Goal: Information Seeking & Learning: Learn about a topic

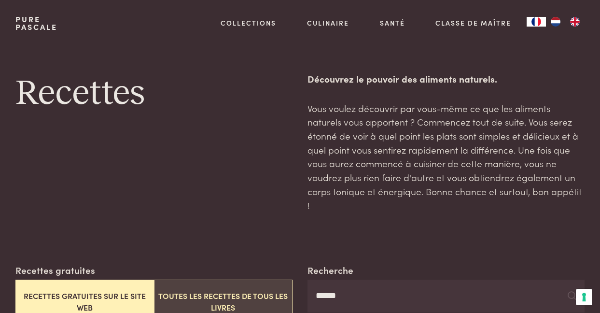
click at [209, 279] on button "Toutes les recettes de tous les livres" at bounding box center [223, 301] width 138 height 44
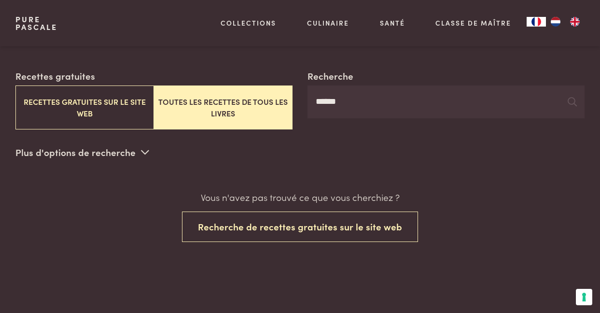
scroll to position [194, 0]
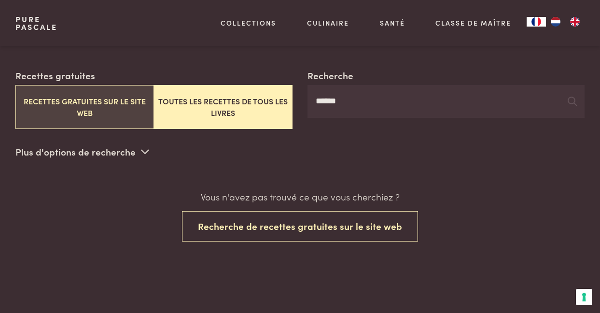
click at [95, 87] on button "Recettes gratuites sur le site web" at bounding box center [84, 107] width 138 height 44
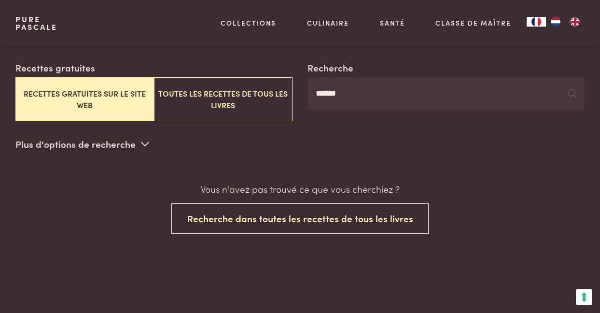
scroll to position [194, 0]
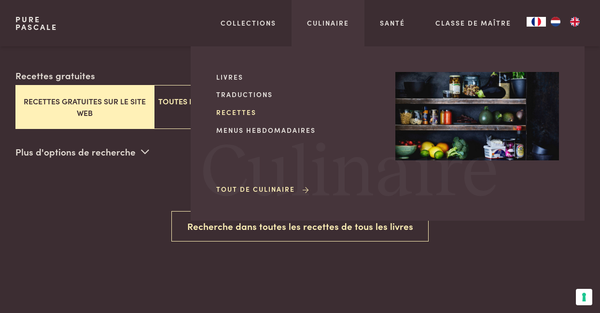
click at [244, 112] on link "Recettes" at bounding box center [298, 112] width 164 height 10
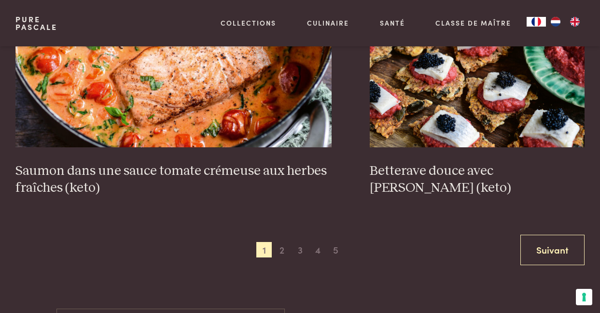
scroll to position [1814, 0]
click at [283, 241] on span "2" at bounding box center [281, 248] width 15 height 15
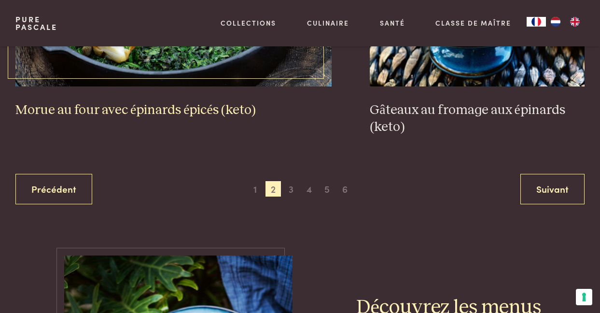
scroll to position [1882, 0]
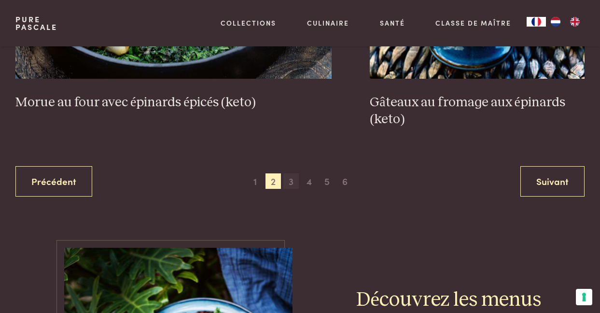
click at [291, 173] on span "3" at bounding box center [290, 180] width 15 height 15
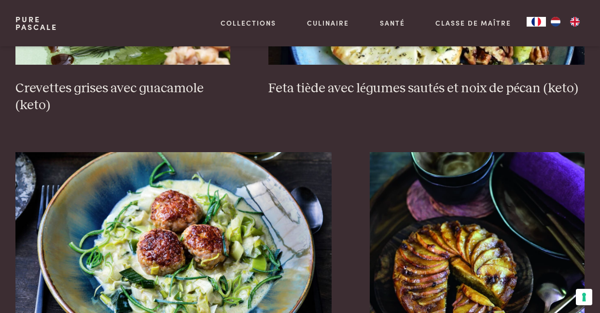
scroll to position [1667, 0]
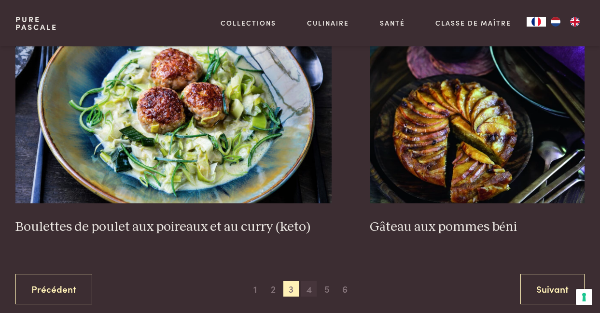
click at [308, 281] on span "4" at bounding box center [308, 288] width 15 height 15
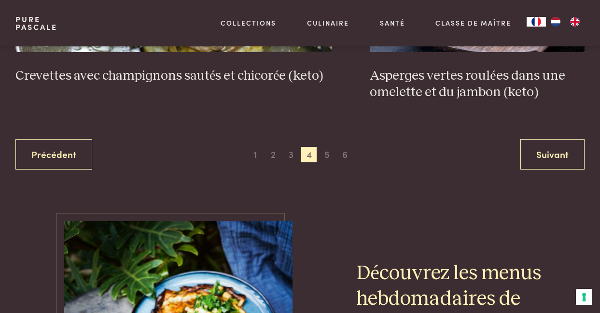
scroll to position [1895, 0]
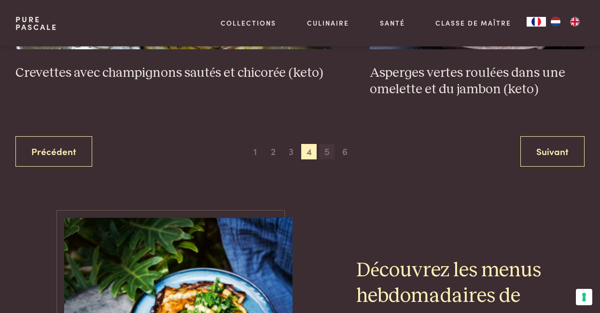
click at [326, 144] on span "5" at bounding box center [326, 151] width 15 height 15
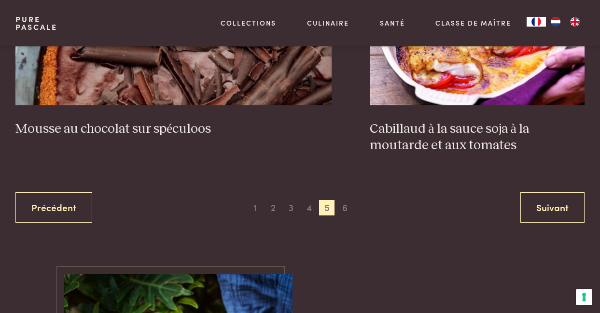
scroll to position [1841, 0]
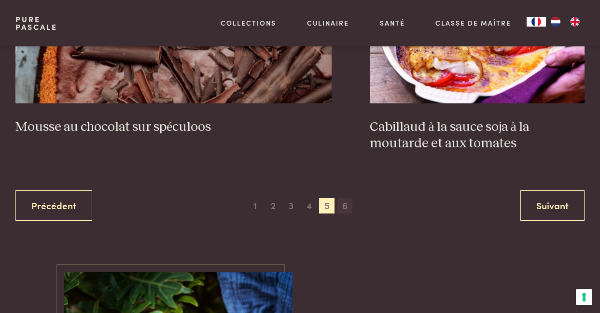
click at [345, 198] on span "6" at bounding box center [344, 205] width 15 height 15
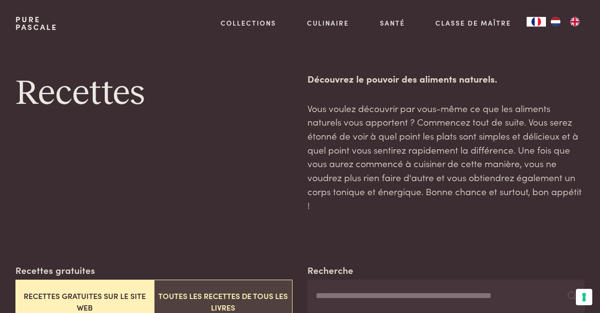
click at [190, 282] on button "Toutes les recettes de tous les livres" at bounding box center [223, 301] width 138 height 44
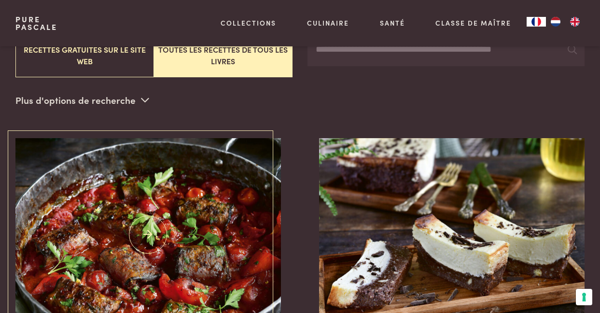
scroll to position [247, 0]
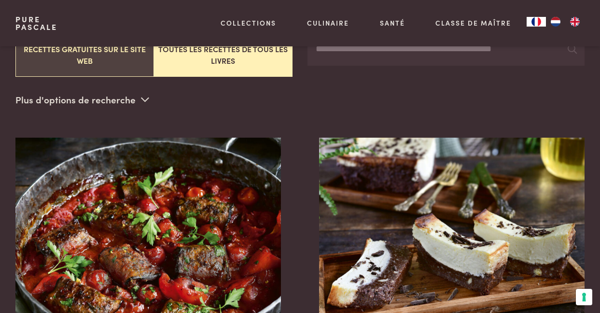
click at [101, 53] on button "Recettes gratuites sur le site web" at bounding box center [84, 55] width 138 height 44
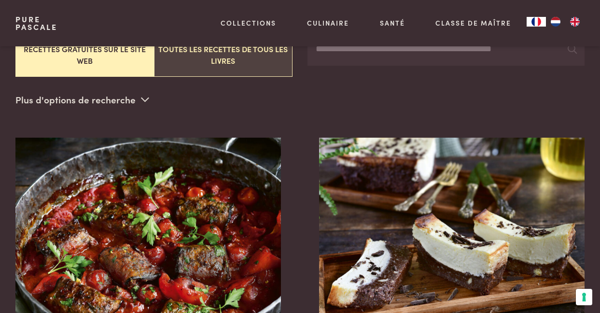
click at [185, 52] on button "Toutes les recettes de tous les livres" at bounding box center [223, 55] width 138 height 44
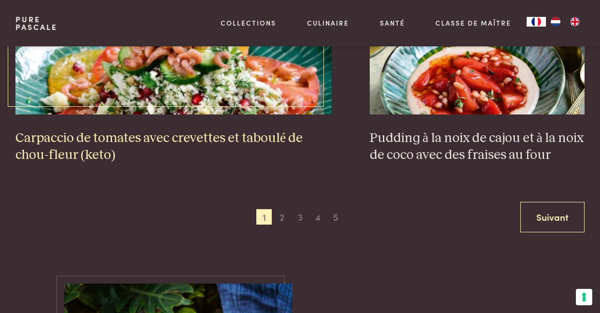
scroll to position [1847, 0]
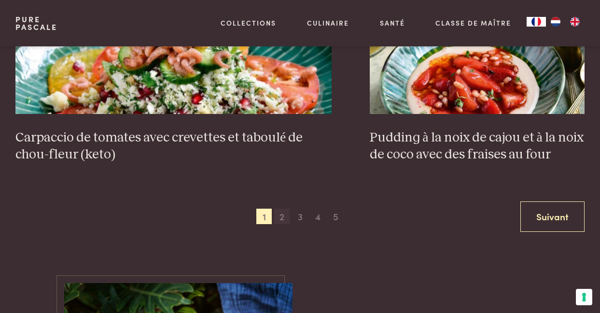
click at [280, 208] on span "2" at bounding box center [281, 215] width 15 height 15
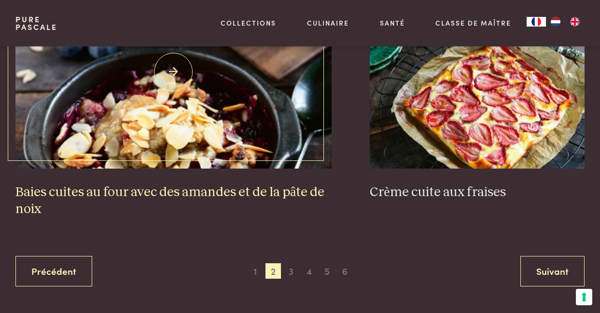
scroll to position [1794, 0]
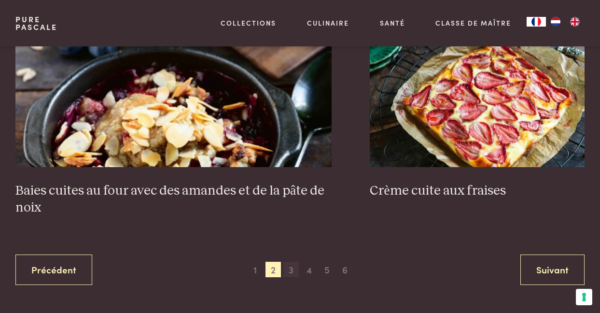
click at [289, 261] on span "3" at bounding box center [290, 268] width 15 height 15
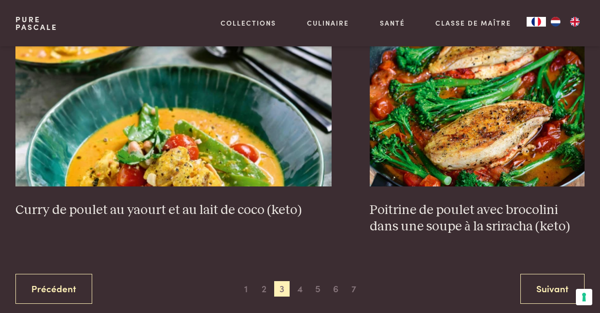
scroll to position [1792, 0]
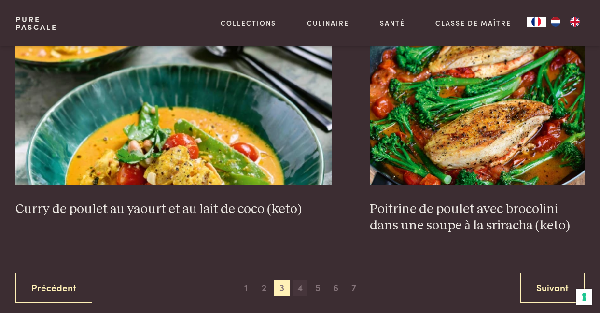
click at [304, 280] on span "4" at bounding box center [299, 287] width 15 height 15
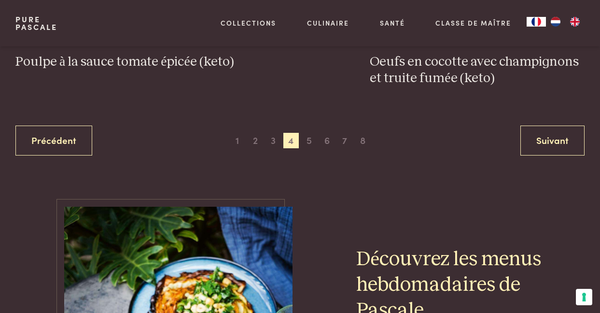
scroll to position [1940, 0]
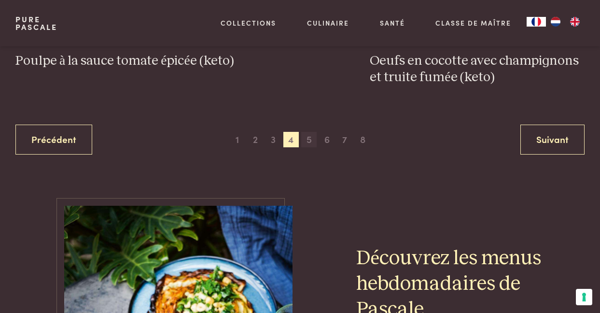
click at [306, 132] on span "5" at bounding box center [308, 139] width 15 height 15
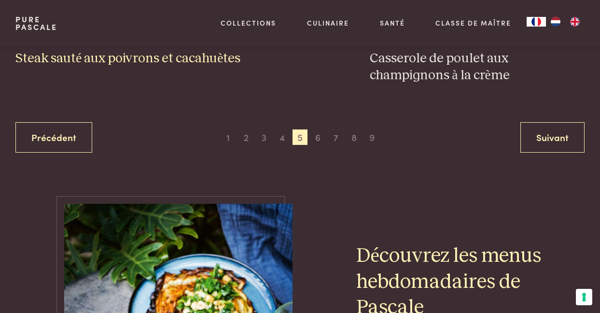
scroll to position [1929, 0]
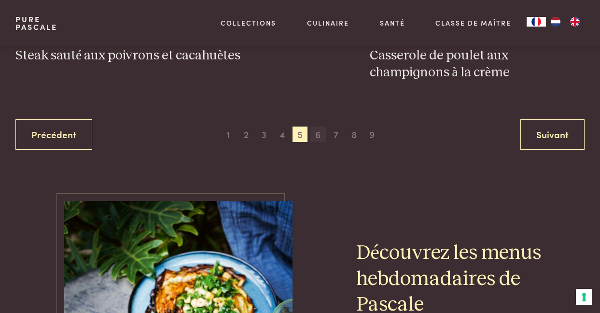
click at [317, 126] on span "6" at bounding box center [317, 133] width 15 height 15
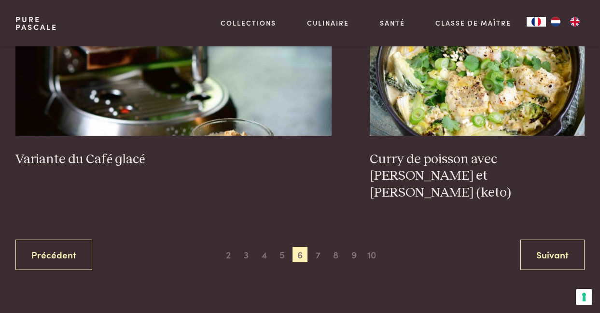
scroll to position [1842, 0]
click at [318, 246] on span "7" at bounding box center [317, 253] width 15 height 15
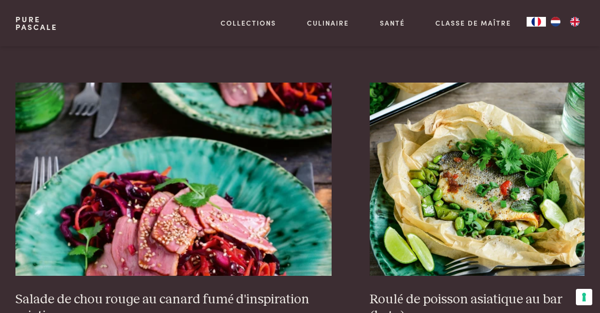
scroll to position [1669, 0]
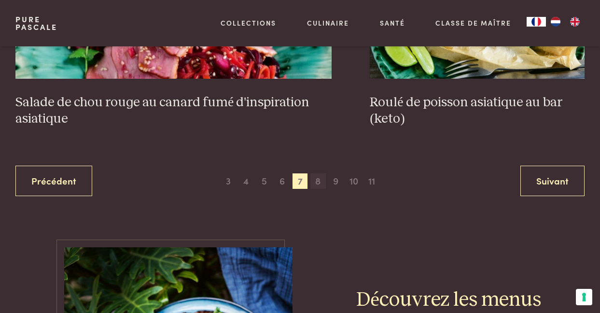
click at [319, 173] on span "8" at bounding box center [317, 180] width 15 height 15
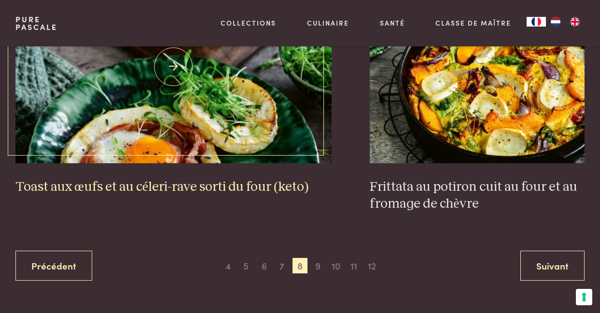
scroll to position [1780, 0]
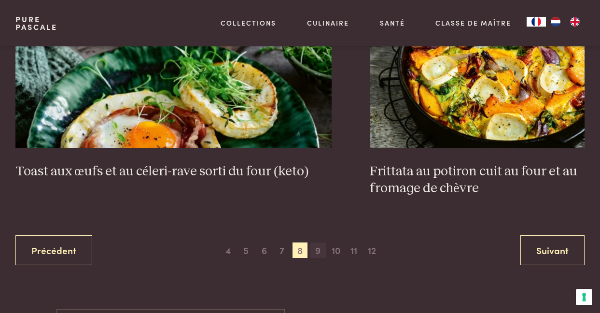
click at [319, 242] on span "9" at bounding box center [317, 249] width 15 height 15
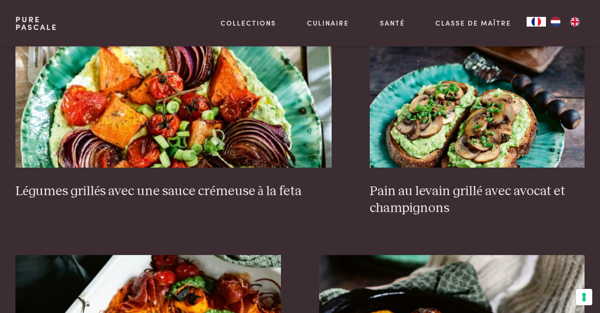
scroll to position [982, 0]
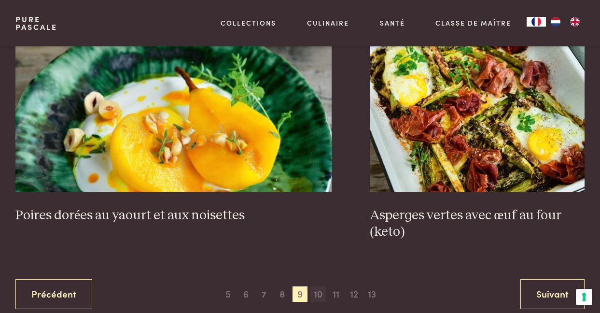
click at [318, 286] on span "10" at bounding box center [317, 293] width 15 height 15
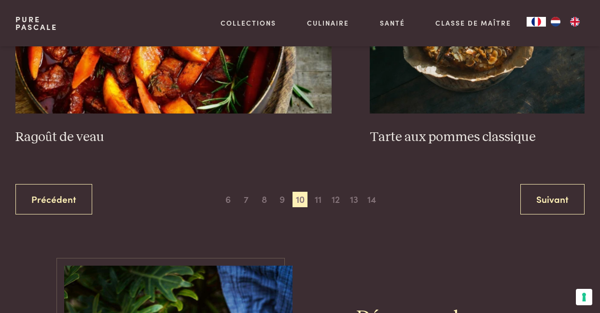
scroll to position [1837, 0]
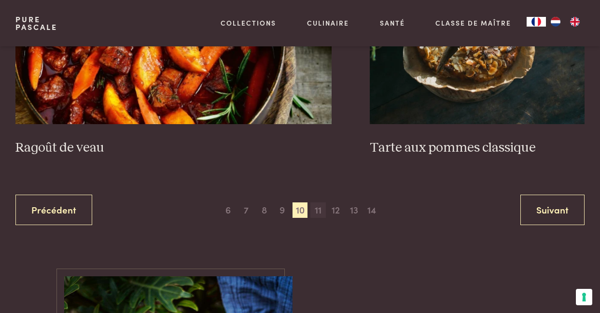
click at [317, 202] on span "11" at bounding box center [317, 209] width 15 height 15
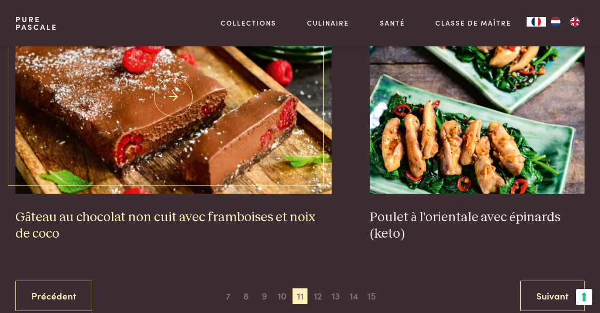
scroll to position [1752, 0]
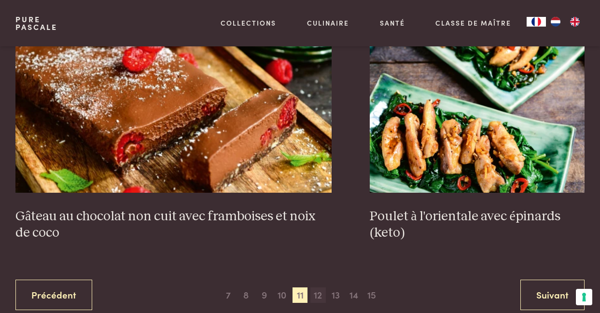
click at [317, 287] on span "12" at bounding box center [317, 294] width 15 height 15
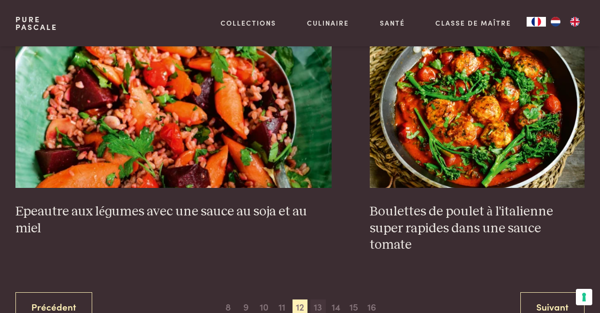
click at [317, 299] on span "13" at bounding box center [317, 306] width 15 height 15
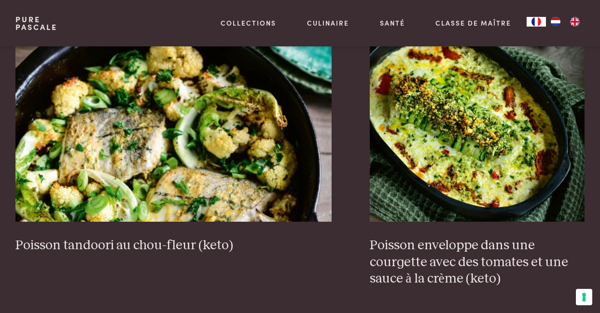
scroll to position [901, 0]
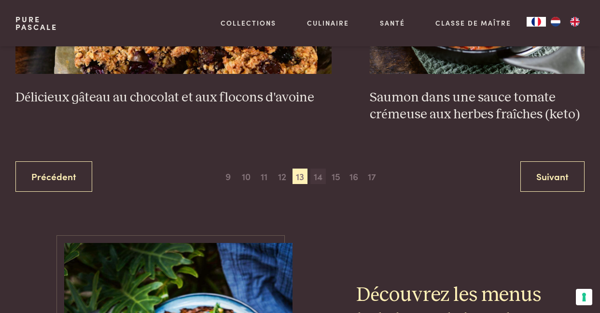
click at [320, 168] on span "14" at bounding box center [317, 175] width 15 height 15
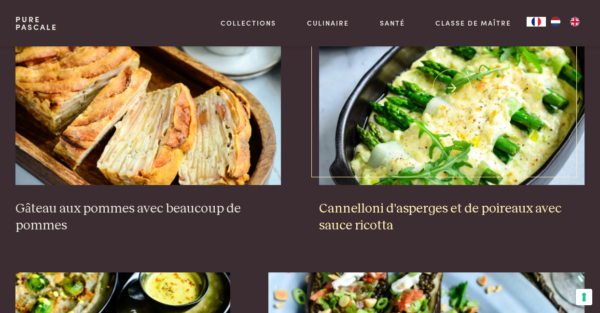
scroll to position [1216, 0]
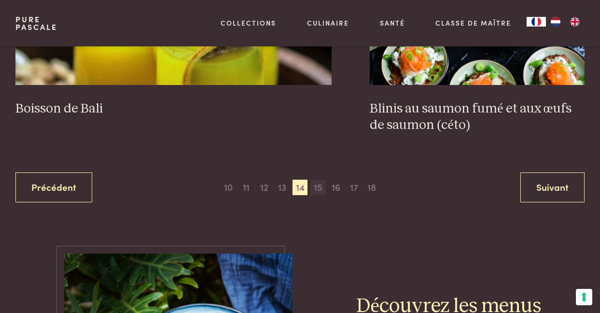
click at [320, 179] on span "15" at bounding box center [317, 186] width 15 height 15
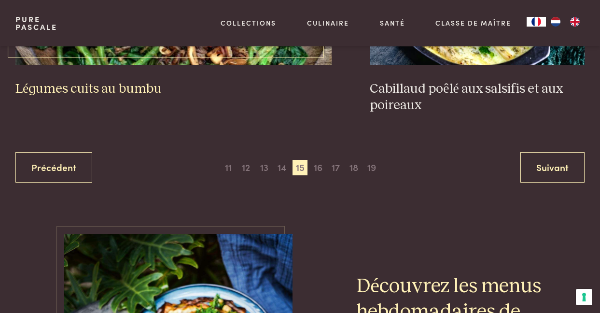
scroll to position [1921, 0]
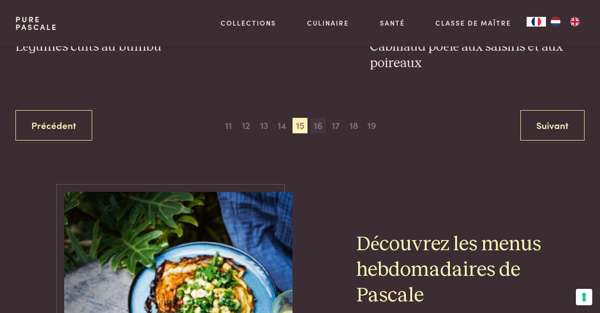
click at [319, 118] on span "16" at bounding box center [317, 125] width 15 height 15
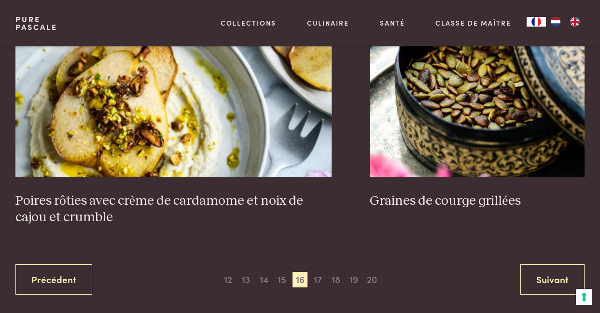
scroll to position [1765, 0]
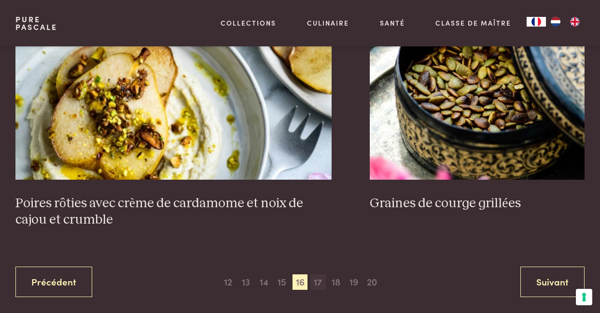
click at [314, 274] on span "17" at bounding box center [317, 281] width 15 height 15
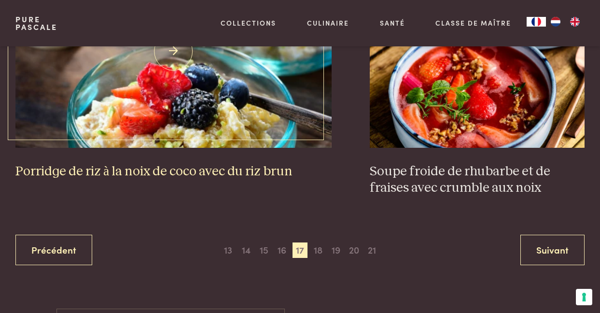
scroll to position [1797, 0]
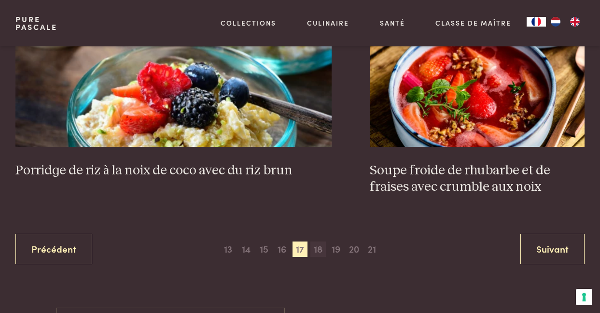
click at [316, 241] on span "18" at bounding box center [317, 248] width 15 height 15
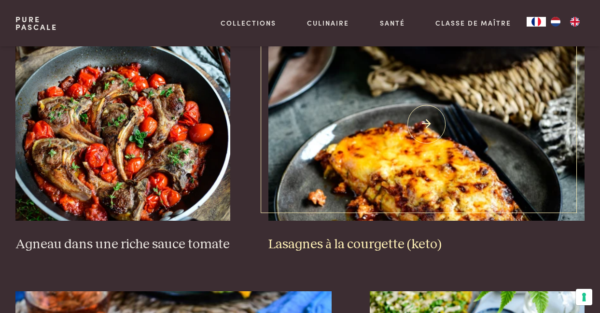
scroll to position [621, 0]
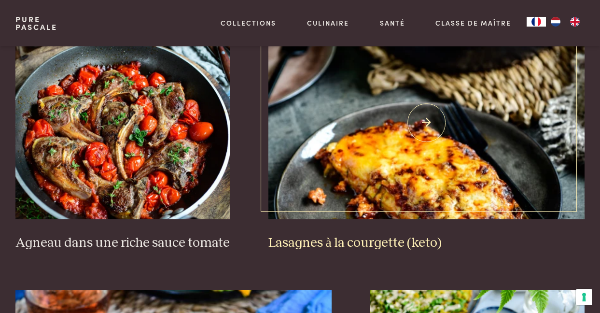
click at [426, 108] on img at bounding box center [426, 122] width 316 height 193
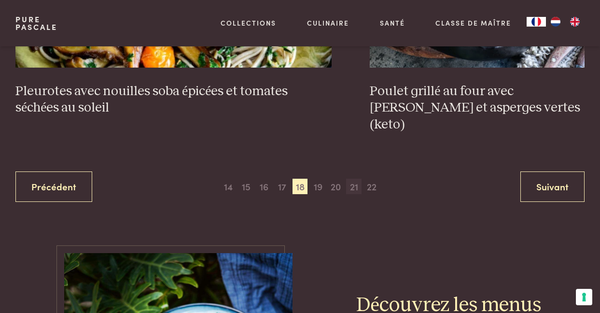
scroll to position [1878, 0]
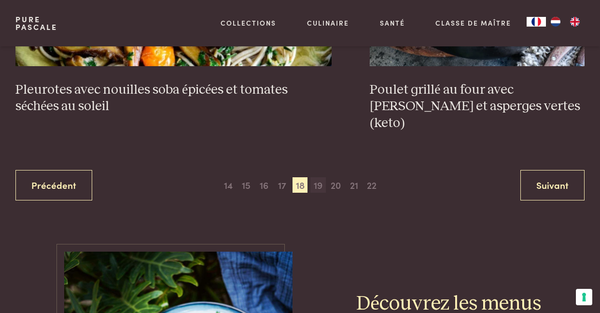
click at [318, 177] on span "19" at bounding box center [317, 184] width 15 height 15
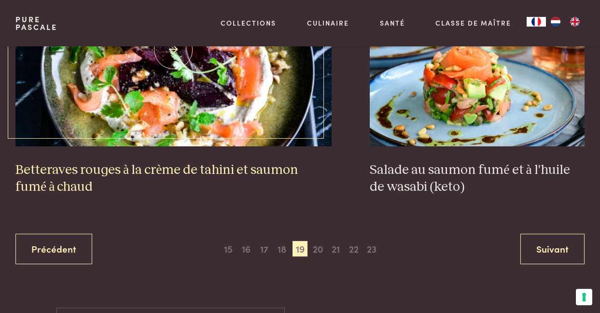
scroll to position [1825, 0]
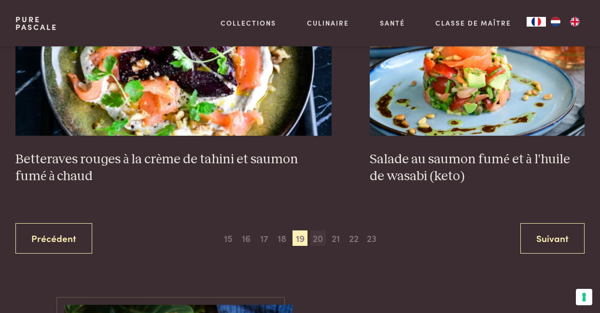
click at [319, 230] on span "20" at bounding box center [317, 237] width 15 height 15
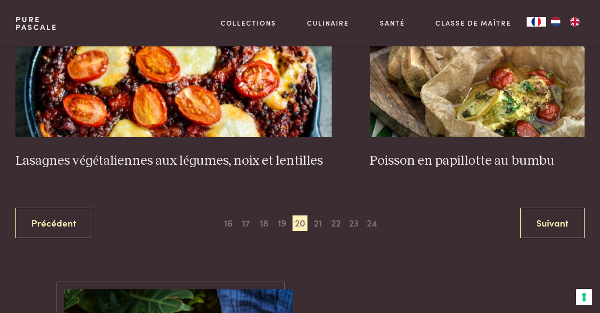
scroll to position [1824, 0]
click at [320, 215] on span "21" at bounding box center [317, 222] width 15 height 15
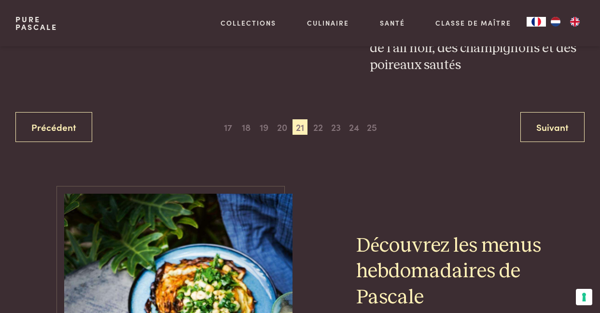
scroll to position [1961, 0]
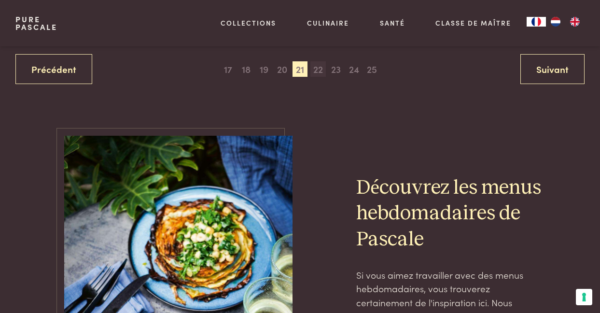
click at [319, 61] on span "22" at bounding box center [317, 68] width 15 height 15
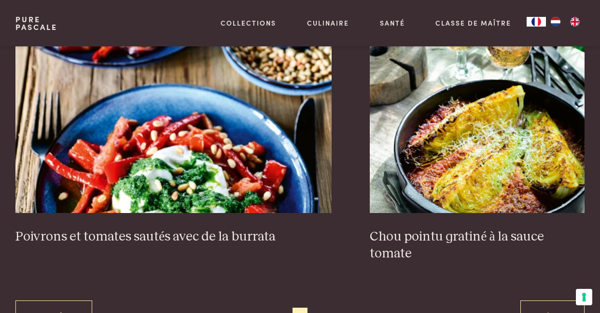
scroll to position [1750, 0]
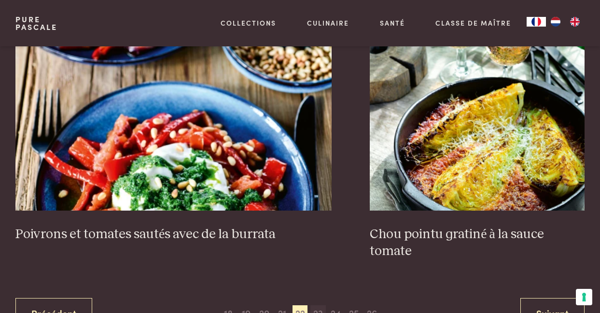
click at [318, 305] on span "23" at bounding box center [317, 312] width 15 height 15
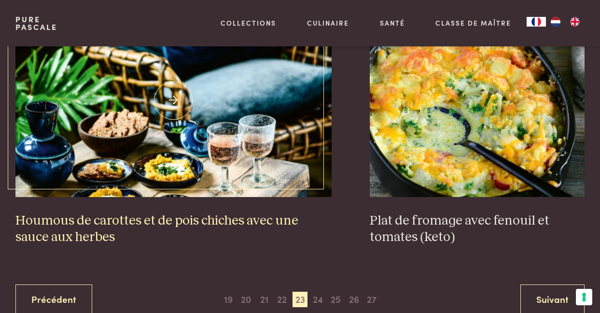
scroll to position [1784, 0]
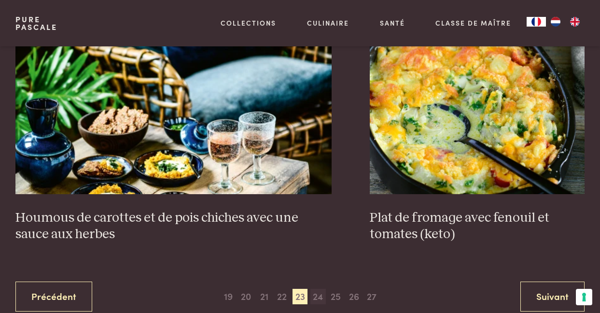
click at [320, 288] on span "24" at bounding box center [317, 295] width 15 height 15
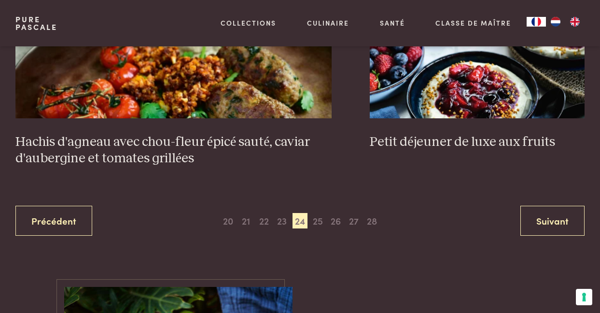
scroll to position [1905, 0]
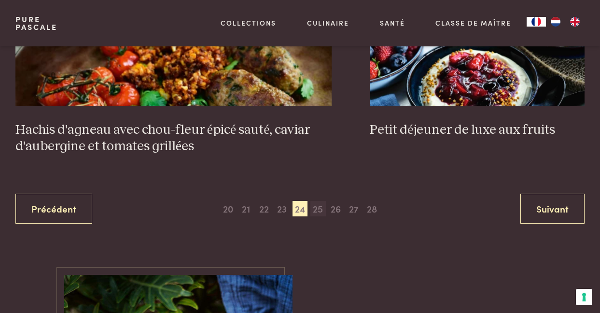
click at [317, 201] on span "25" at bounding box center [317, 208] width 15 height 15
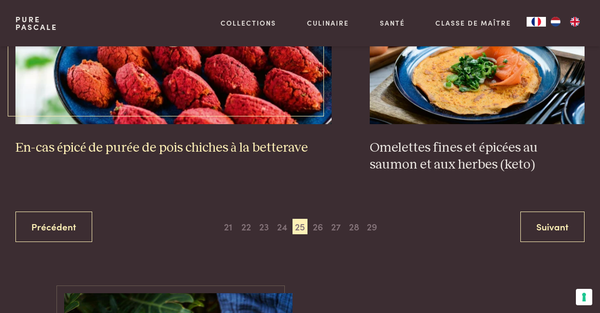
scroll to position [1839, 0]
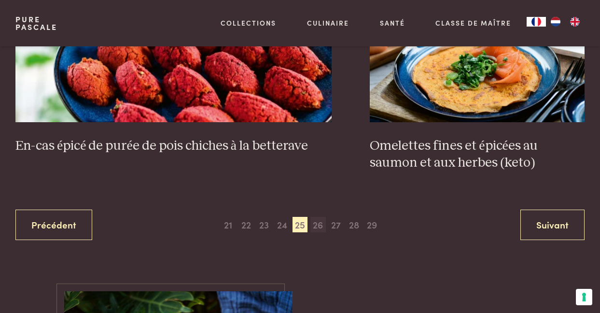
click at [322, 217] on span "26" at bounding box center [317, 224] width 15 height 15
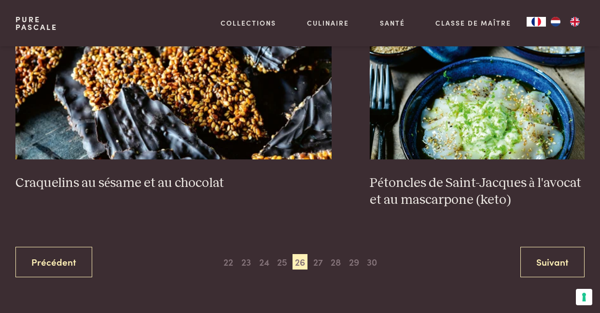
scroll to position [1802, 0]
click at [316, 253] on span "27" at bounding box center [317, 260] width 15 height 15
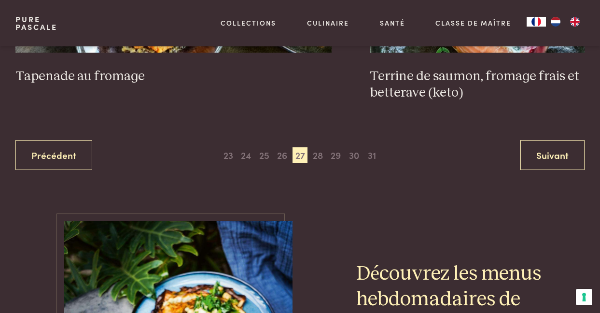
scroll to position [2004, 0]
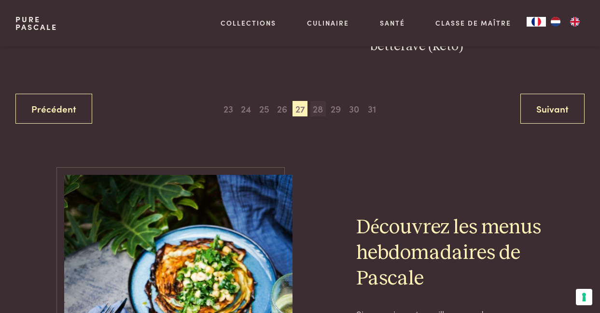
click at [319, 101] on span "28" at bounding box center [317, 108] width 15 height 15
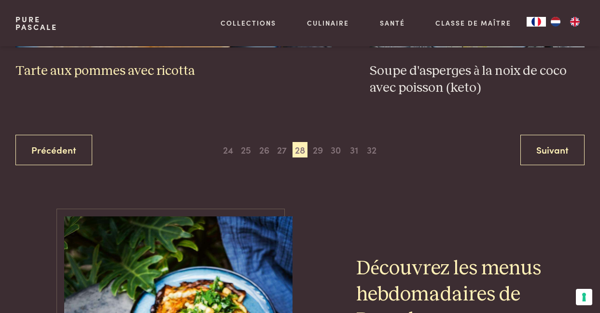
scroll to position [1916, 0]
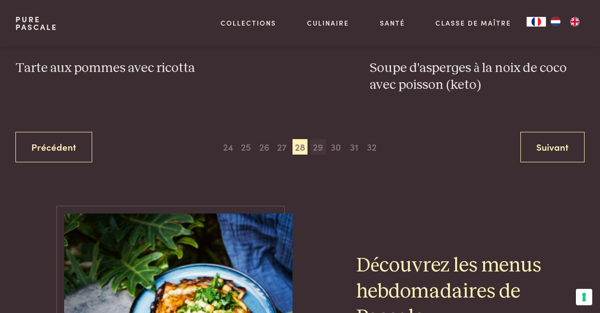
click at [318, 139] on span "29" at bounding box center [317, 146] width 15 height 15
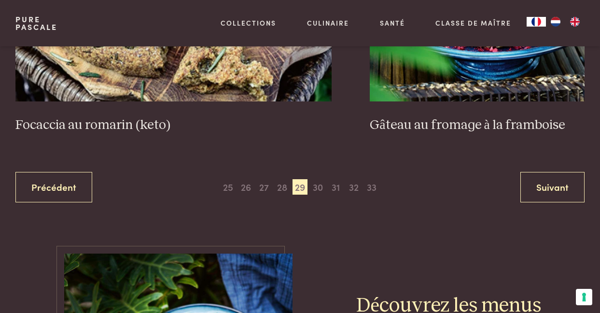
scroll to position [1881, 0]
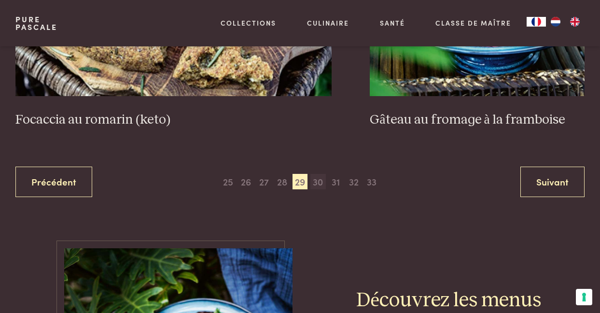
click at [317, 174] on span "30" at bounding box center [317, 181] width 15 height 15
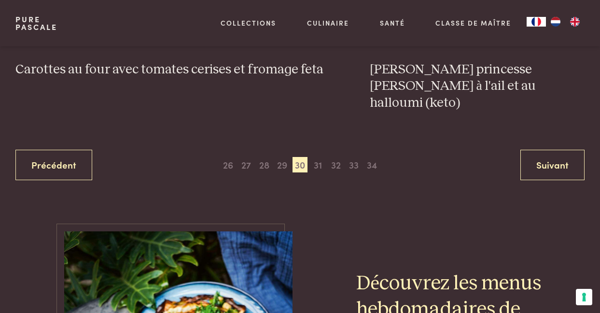
scroll to position [1944, 0]
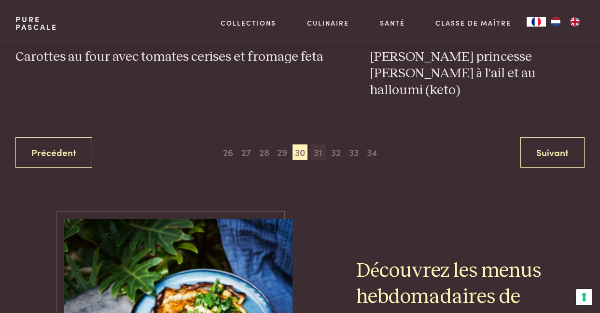
click at [318, 144] on span "31" at bounding box center [317, 151] width 15 height 15
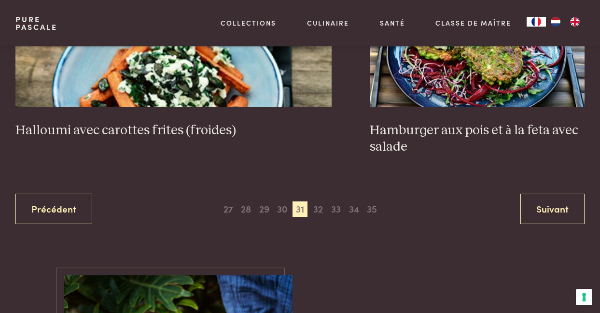
scroll to position [1879, 0]
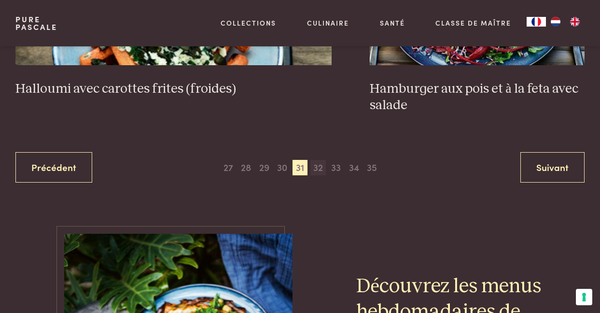
click at [316, 160] on span "32" at bounding box center [317, 167] width 15 height 15
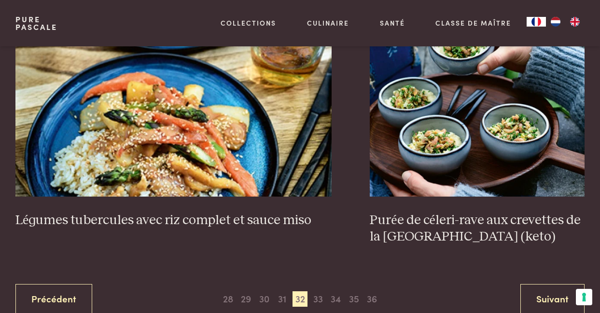
scroll to position [1782, 0]
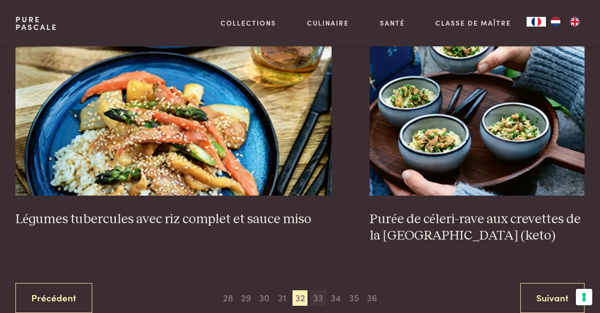
click at [319, 290] on span "33" at bounding box center [317, 297] width 15 height 15
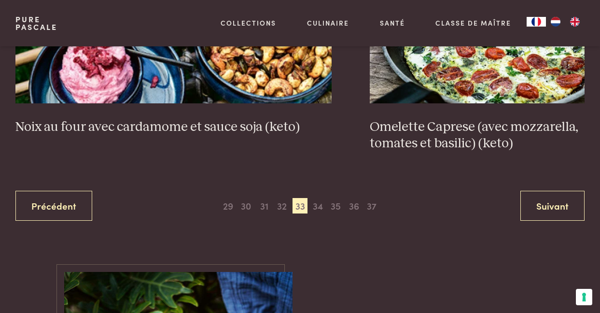
scroll to position [1908, 0]
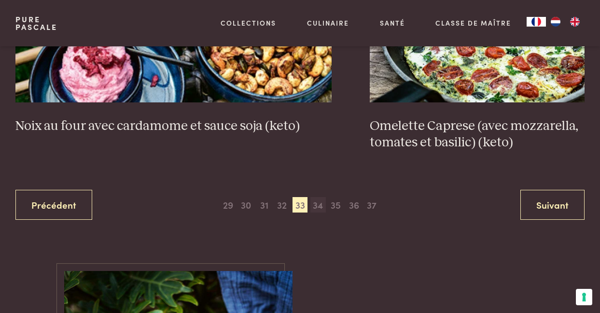
click at [316, 197] on span "34" at bounding box center [317, 204] width 15 height 15
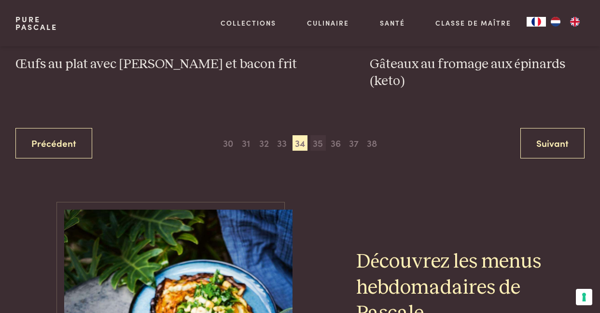
click at [318, 135] on span "35" at bounding box center [317, 142] width 15 height 15
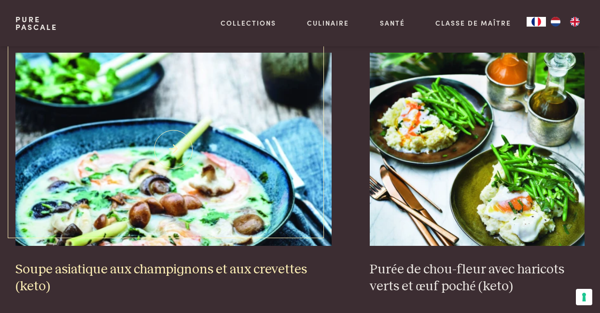
scroll to position [1712, 0]
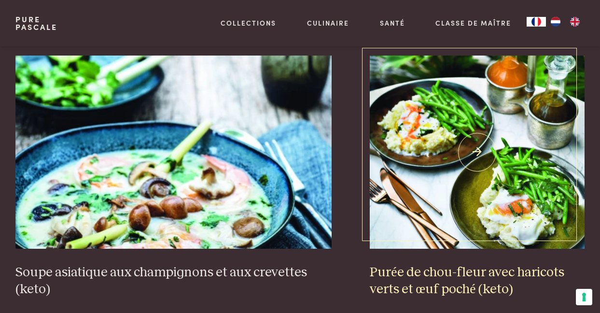
click at [477, 133] on img at bounding box center [477, 151] width 215 height 193
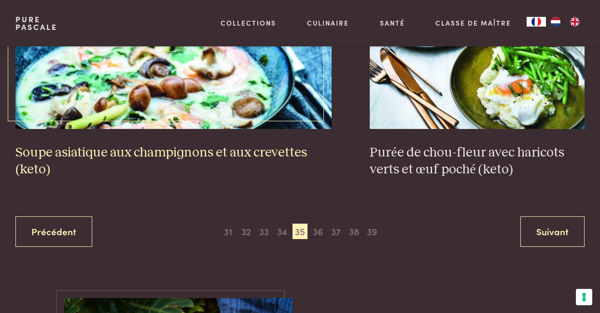
scroll to position [1833, 0]
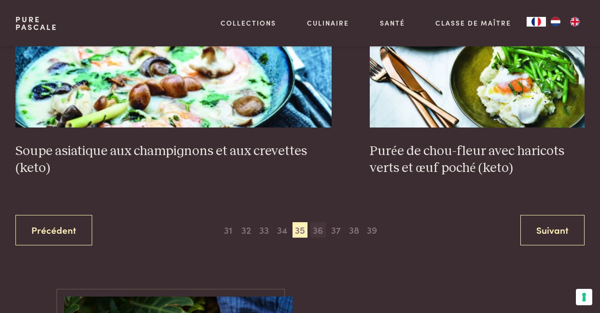
click at [321, 222] on span "36" at bounding box center [317, 229] width 15 height 15
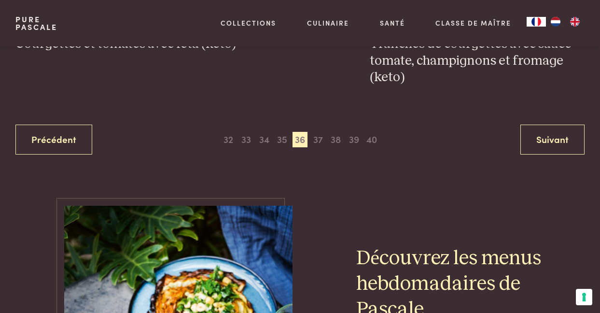
scroll to position [1945, 0]
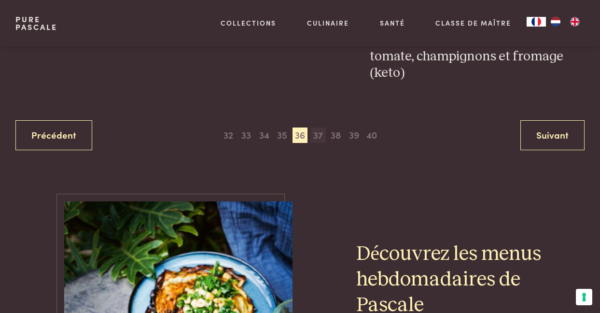
click at [317, 127] on span "37" at bounding box center [317, 134] width 15 height 15
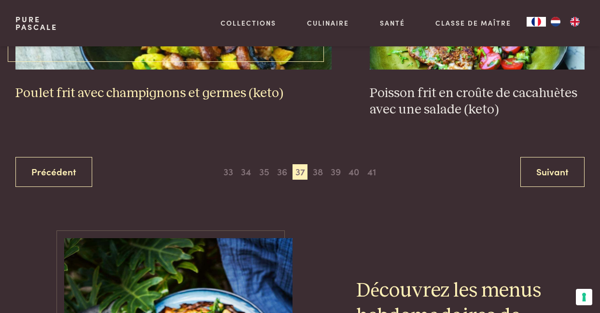
scroll to position [1913, 0]
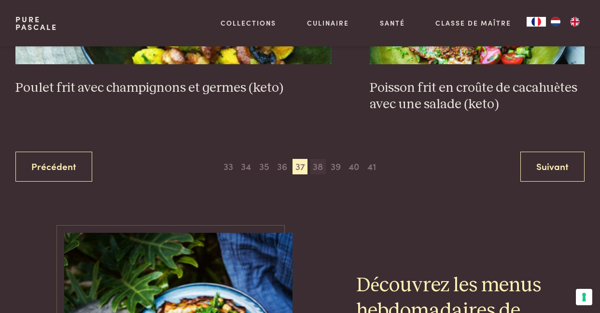
click at [316, 159] on span "38" at bounding box center [317, 166] width 15 height 15
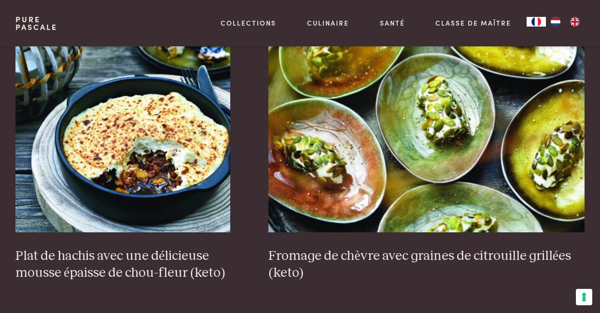
scroll to position [625, 0]
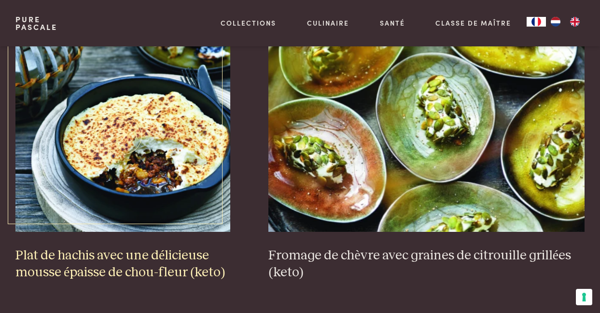
click at [159, 173] on img at bounding box center [122, 135] width 215 height 193
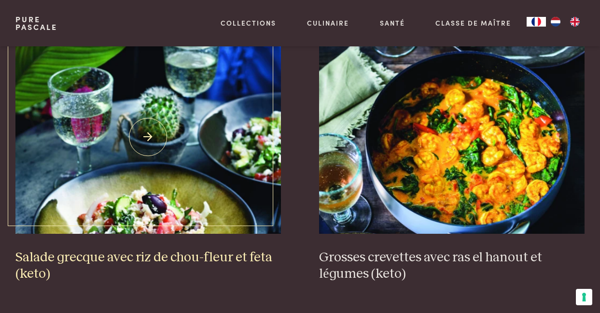
scroll to position [1186, 0]
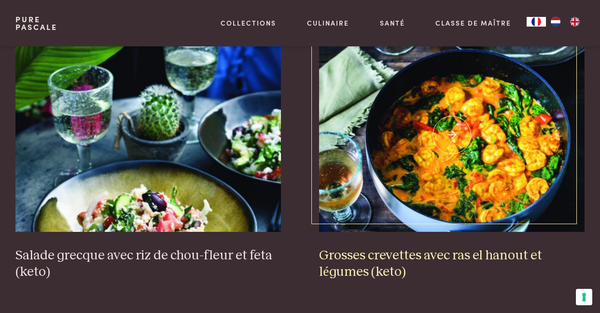
click at [450, 119] on img at bounding box center [451, 135] width 265 height 193
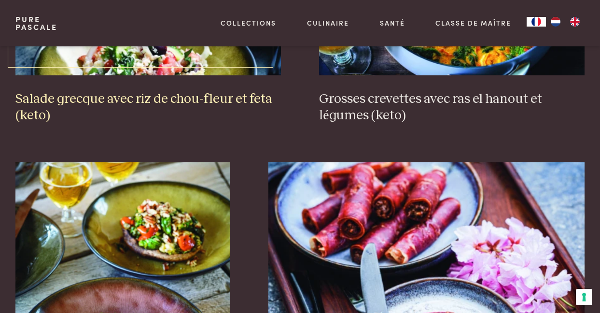
scroll to position [1347, 0]
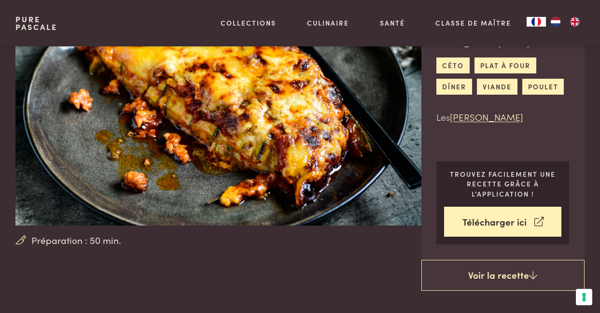
scroll to position [72, 0]
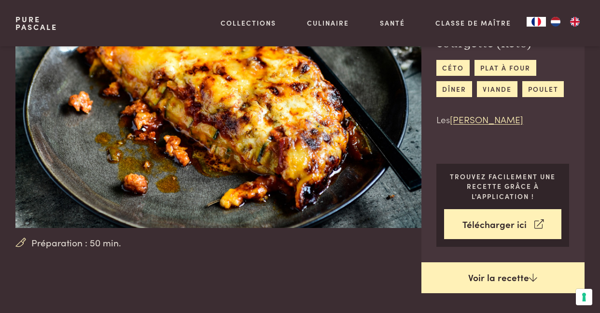
click at [483, 277] on link "Voir la recette" at bounding box center [503, 277] width 164 height 31
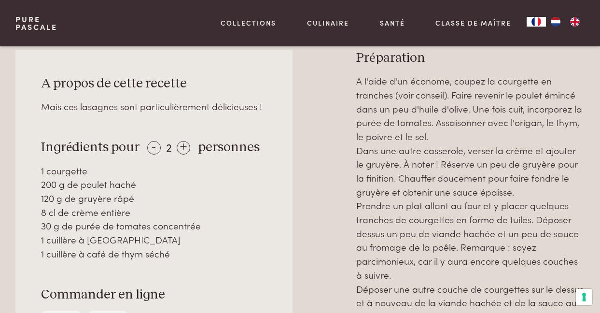
scroll to position [390, 0]
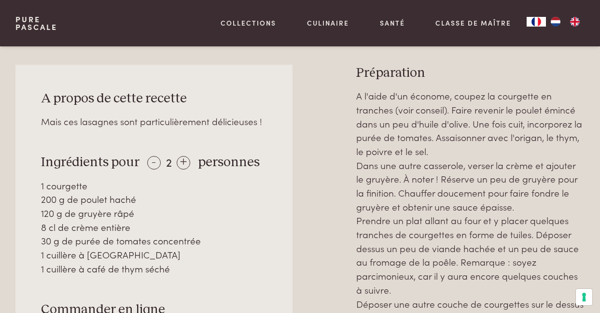
scroll to position [387, 0]
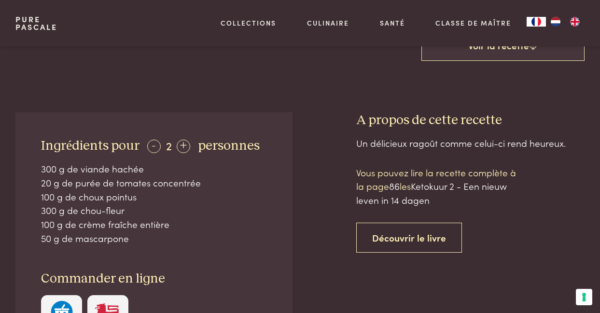
scroll to position [376, 0]
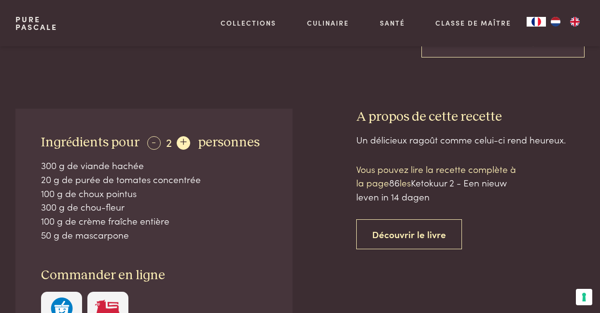
click at [181, 140] on div "+" at bounding box center [184, 143] width 14 height 14
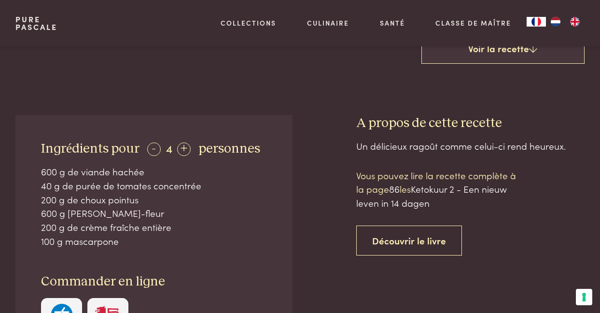
scroll to position [371, 0]
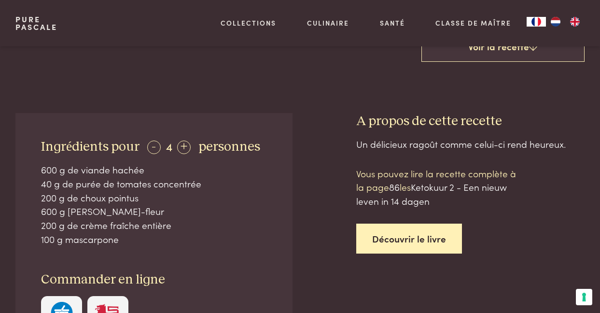
click at [410, 228] on link "Découvrir le livre" at bounding box center [409, 238] width 106 height 30
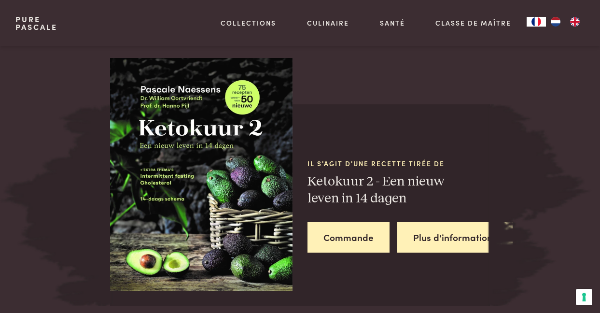
scroll to position [894, 0]
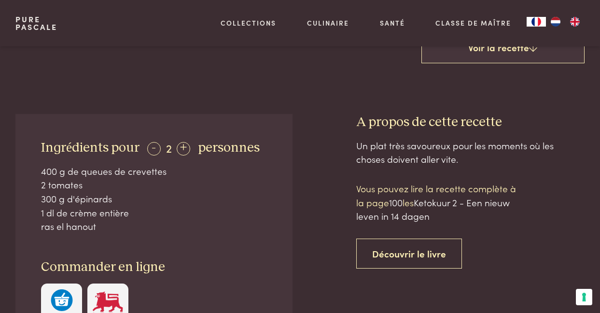
scroll to position [335, 0]
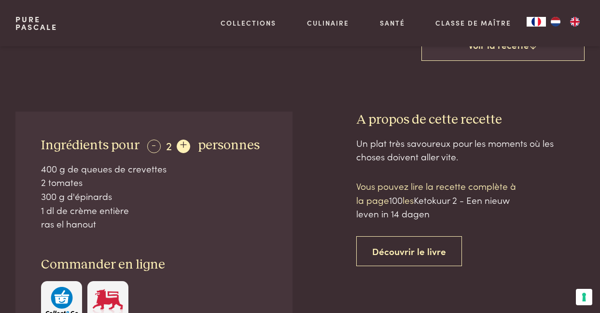
click at [181, 142] on div "+" at bounding box center [184, 146] width 14 height 14
